Goal: Browse casually

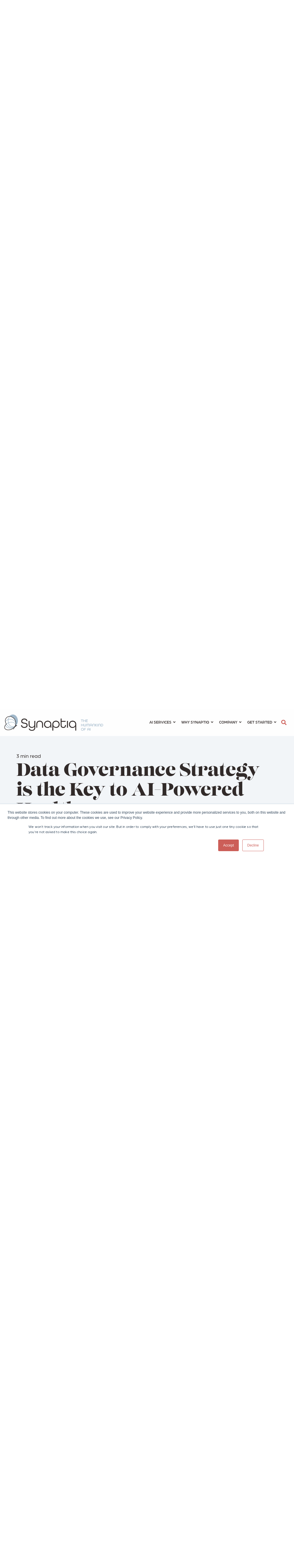
scroll to position [0, 2]
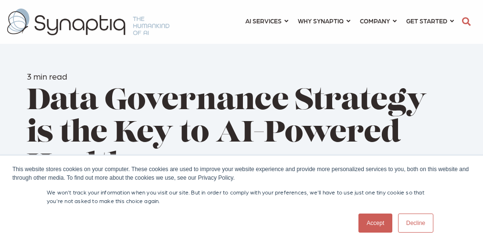
click at [242, 200] on p "We won't track your information when you visit our site. But in order to comply…" at bounding box center [242, 196] width 390 height 17
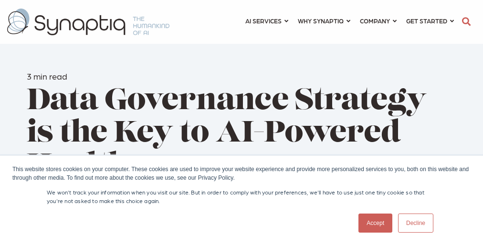
click at [242, 200] on p "We won't track your information when you visit our site. But in order to comply…" at bounding box center [242, 196] width 390 height 17
